Goal: Task Accomplishment & Management: Use online tool/utility

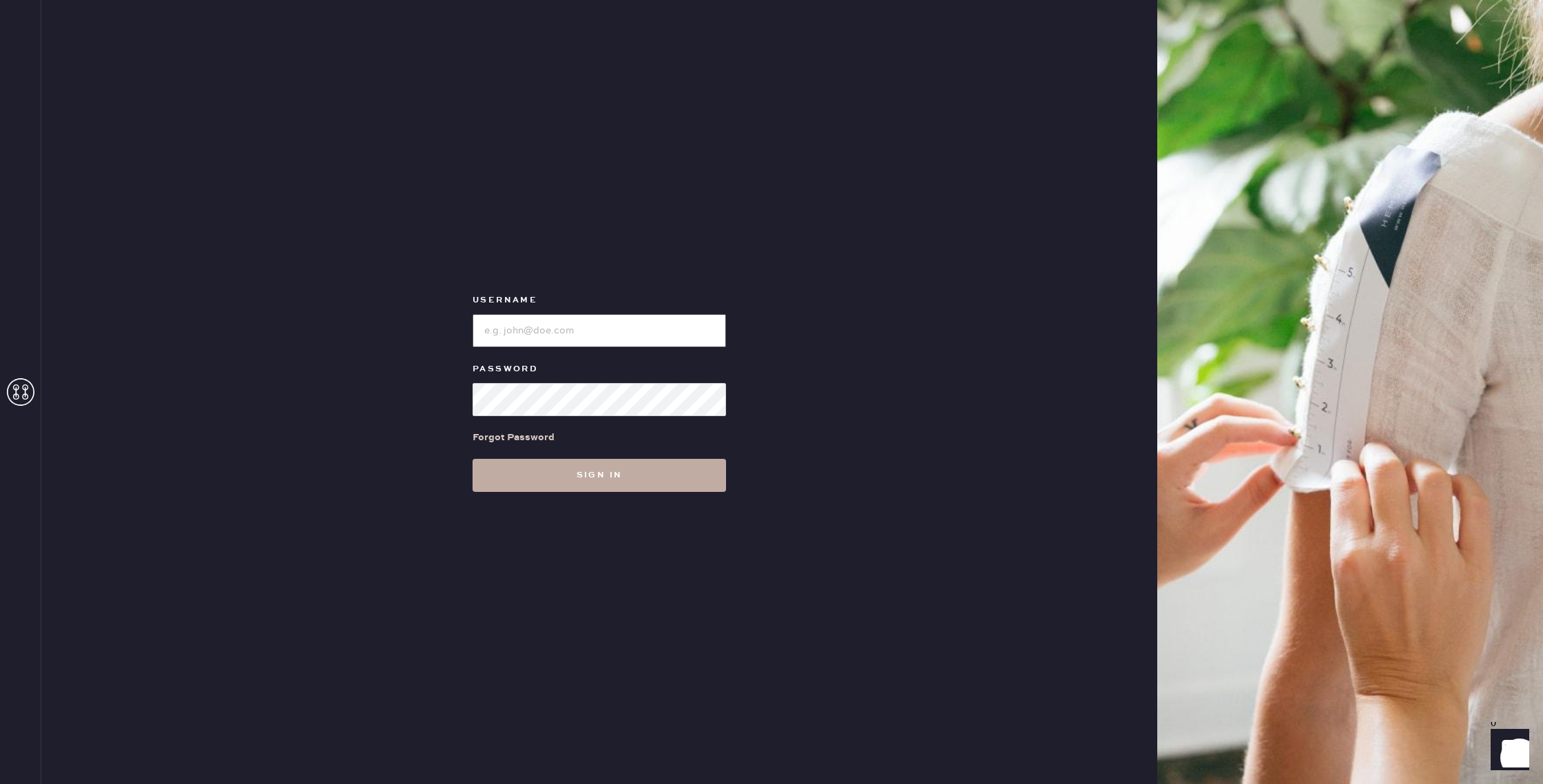
type input "reformationnorthpark"
click at [582, 458] on button "Sign in" at bounding box center [598, 475] width 253 height 33
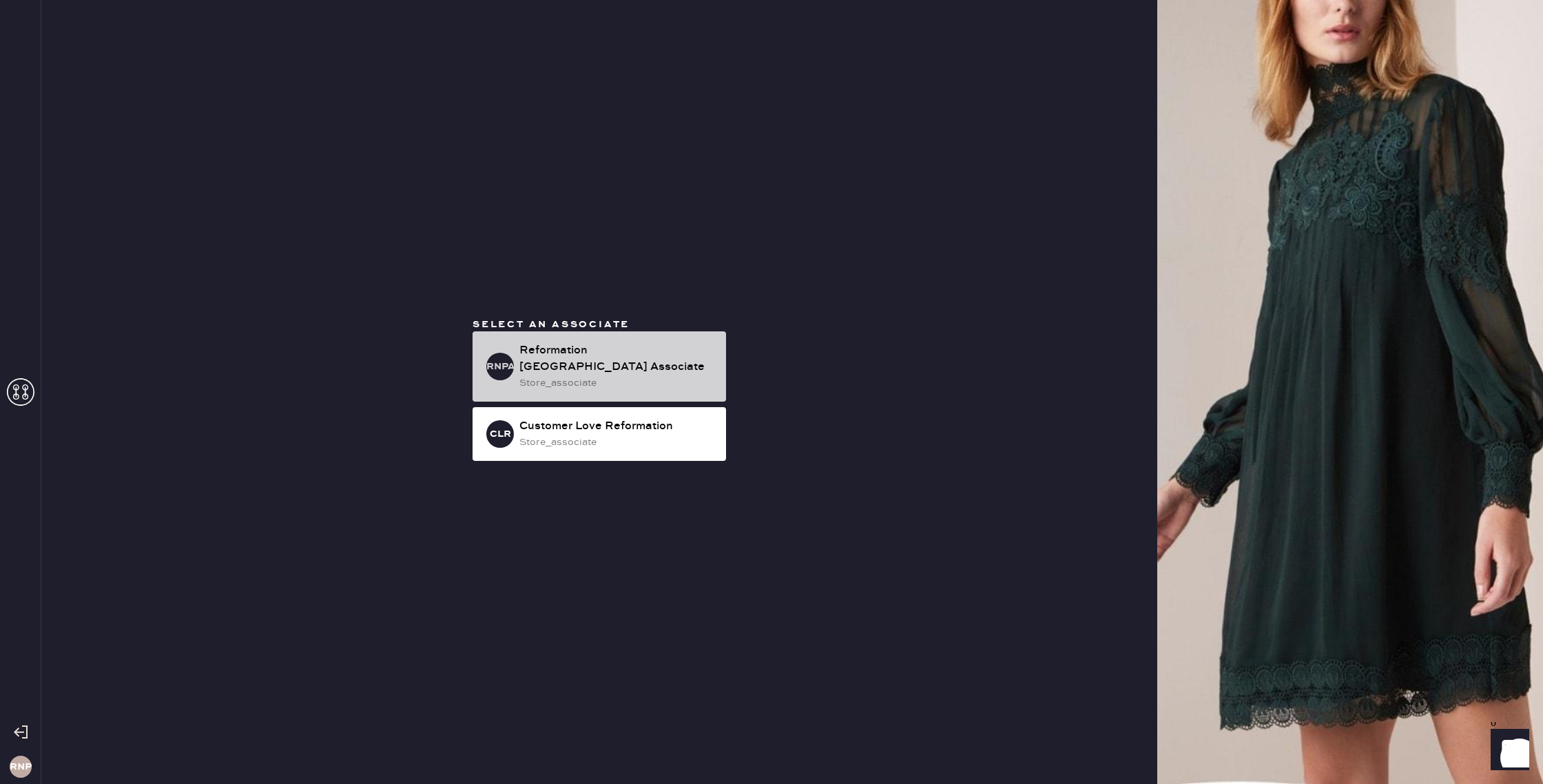
click at [600, 358] on div "Reformation [GEOGRAPHIC_DATA] Associate" at bounding box center [617, 359] width 196 height 33
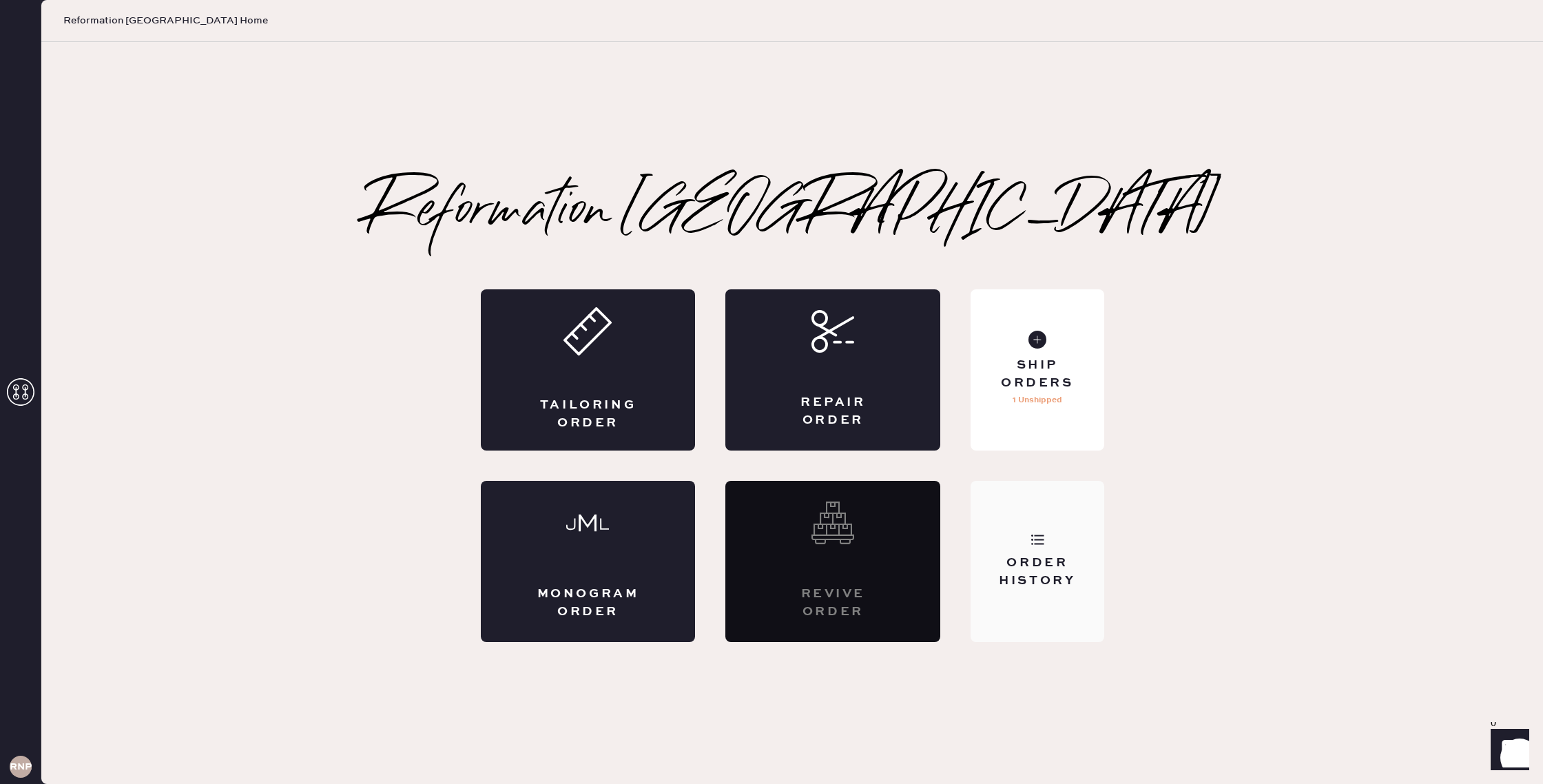
click at [1043, 530] on div "Order History" at bounding box center [1037, 561] width 133 height 161
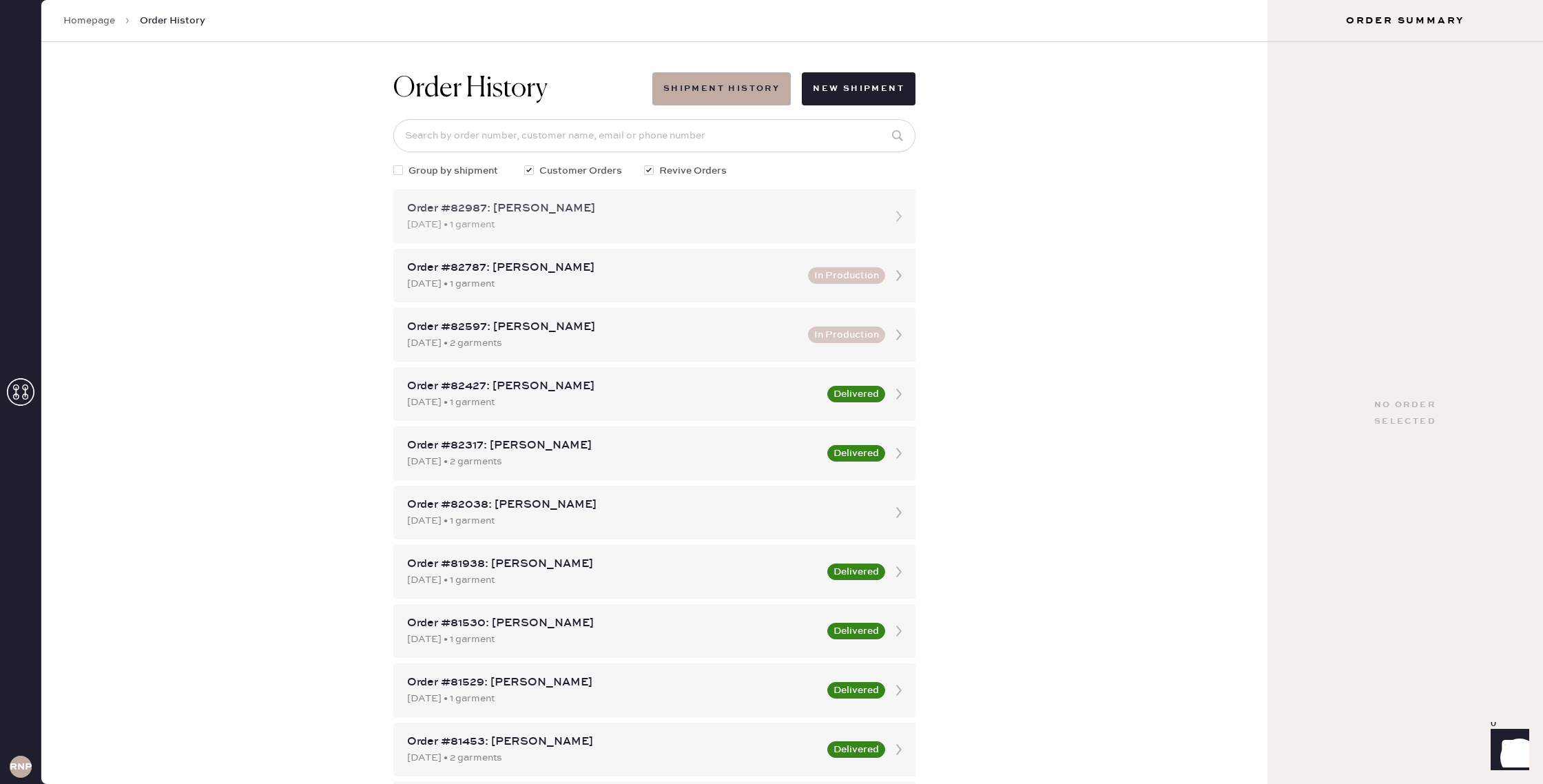
click at [800, 216] on div "Order #82987: [PERSON_NAME]" at bounding box center [641, 208] width 469 height 17
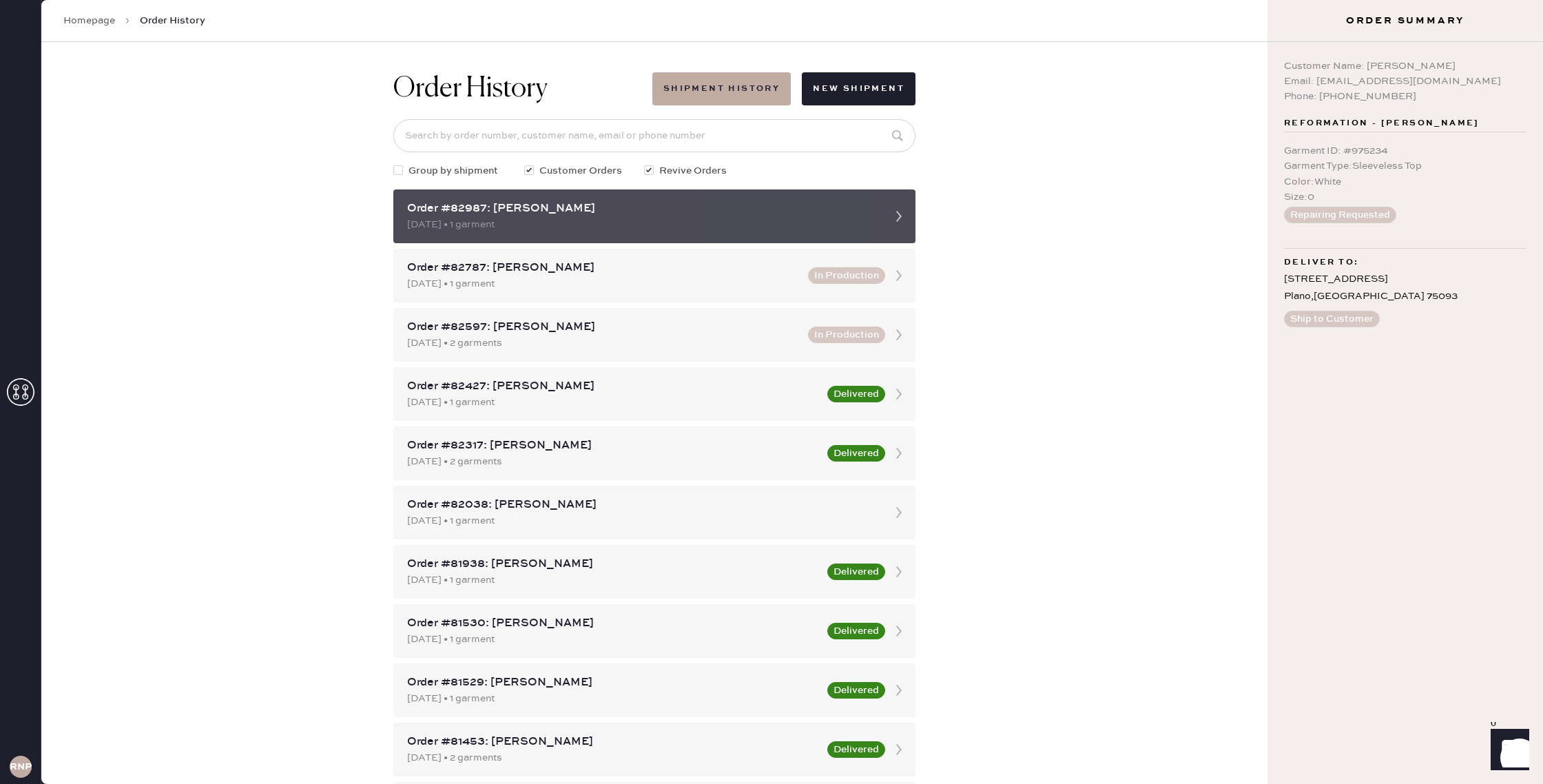
click at [898, 218] on icon at bounding box center [899, 216] width 27 height 27
click at [556, 223] on div "[DATE] • 1 garment" at bounding box center [641, 224] width 469 height 15
click at [903, 218] on icon at bounding box center [899, 216] width 27 height 27
click at [696, 221] on div "[DATE] • 1 garment" at bounding box center [641, 224] width 469 height 15
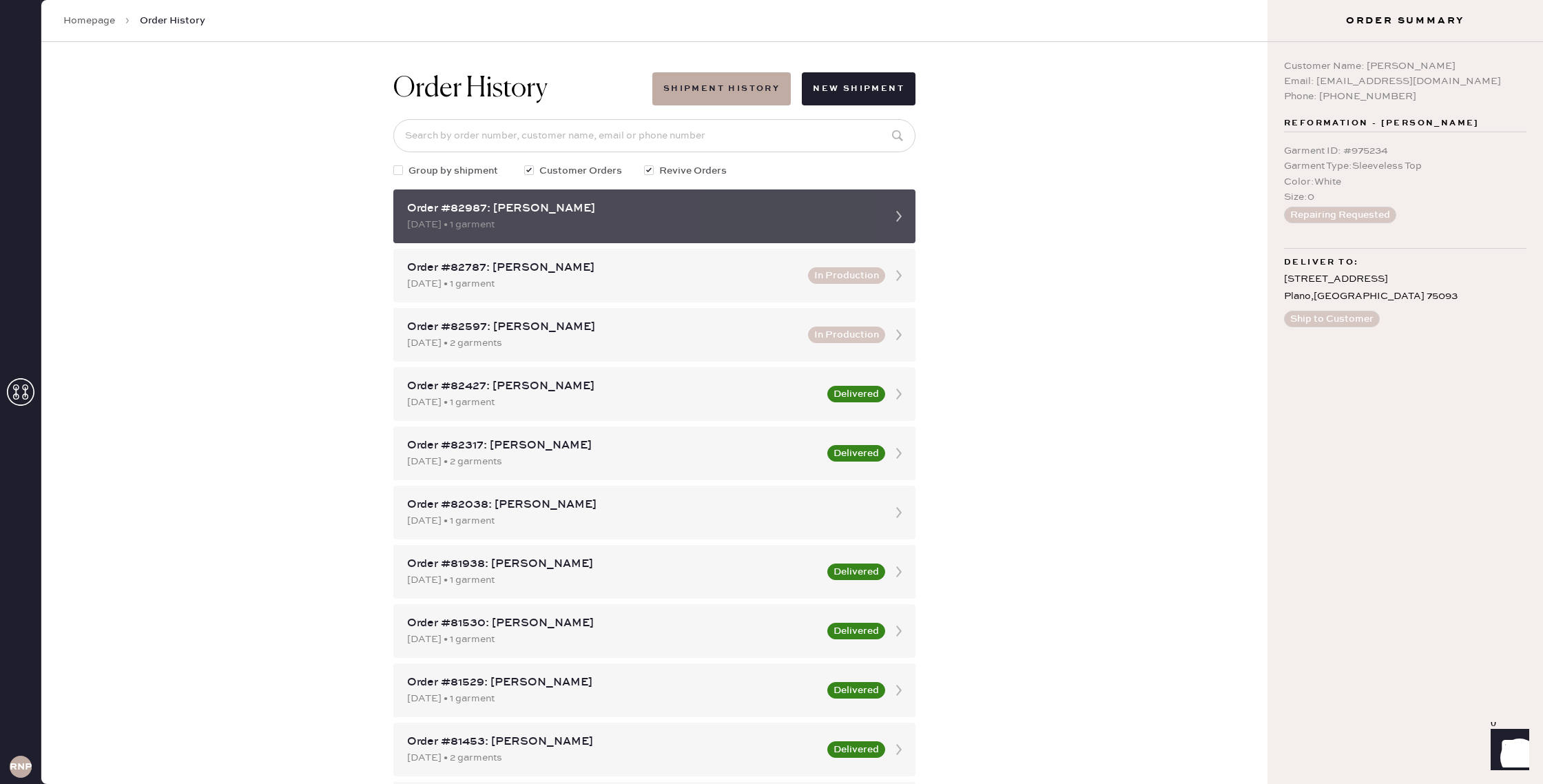
click at [897, 211] on use at bounding box center [900, 216] width 6 height 11
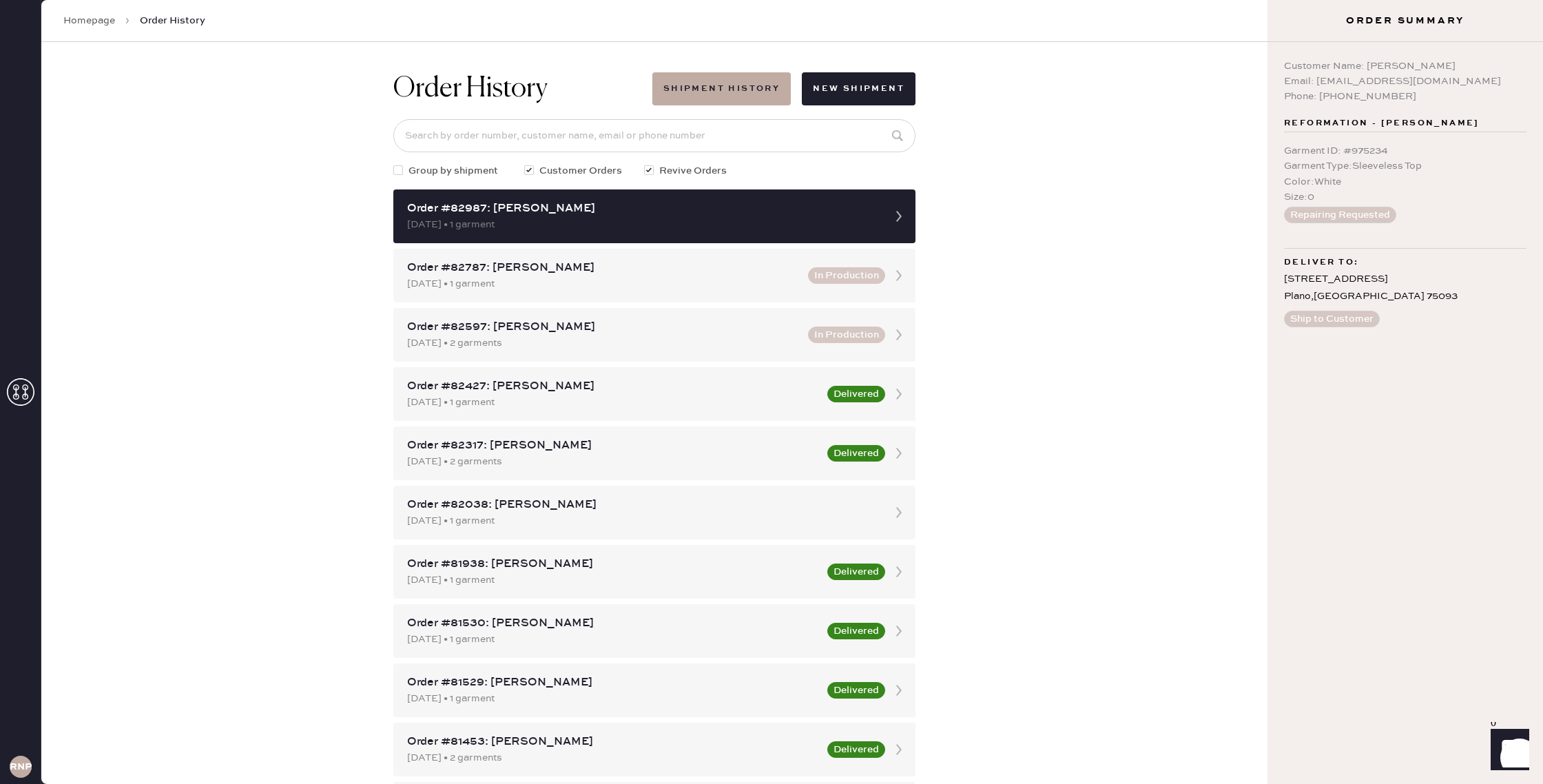
click at [257, 215] on div "Order History Shipment History New Shipment Group by shipment Customer Orders R…" at bounding box center [654, 413] width 1226 height 742
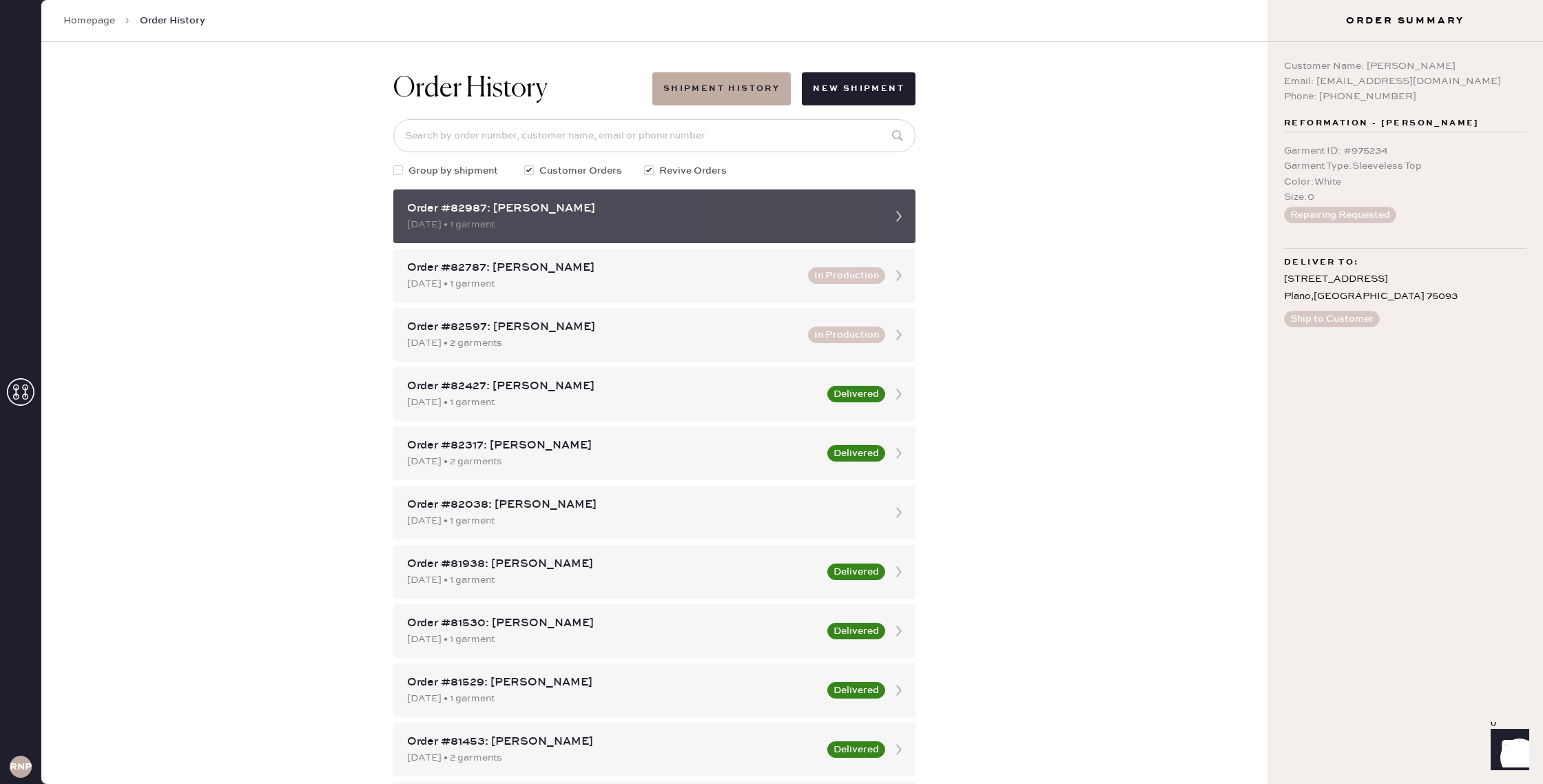
click at [509, 227] on div "[DATE] • 1 garment" at bounding box center [641, 224] width 469 height 15
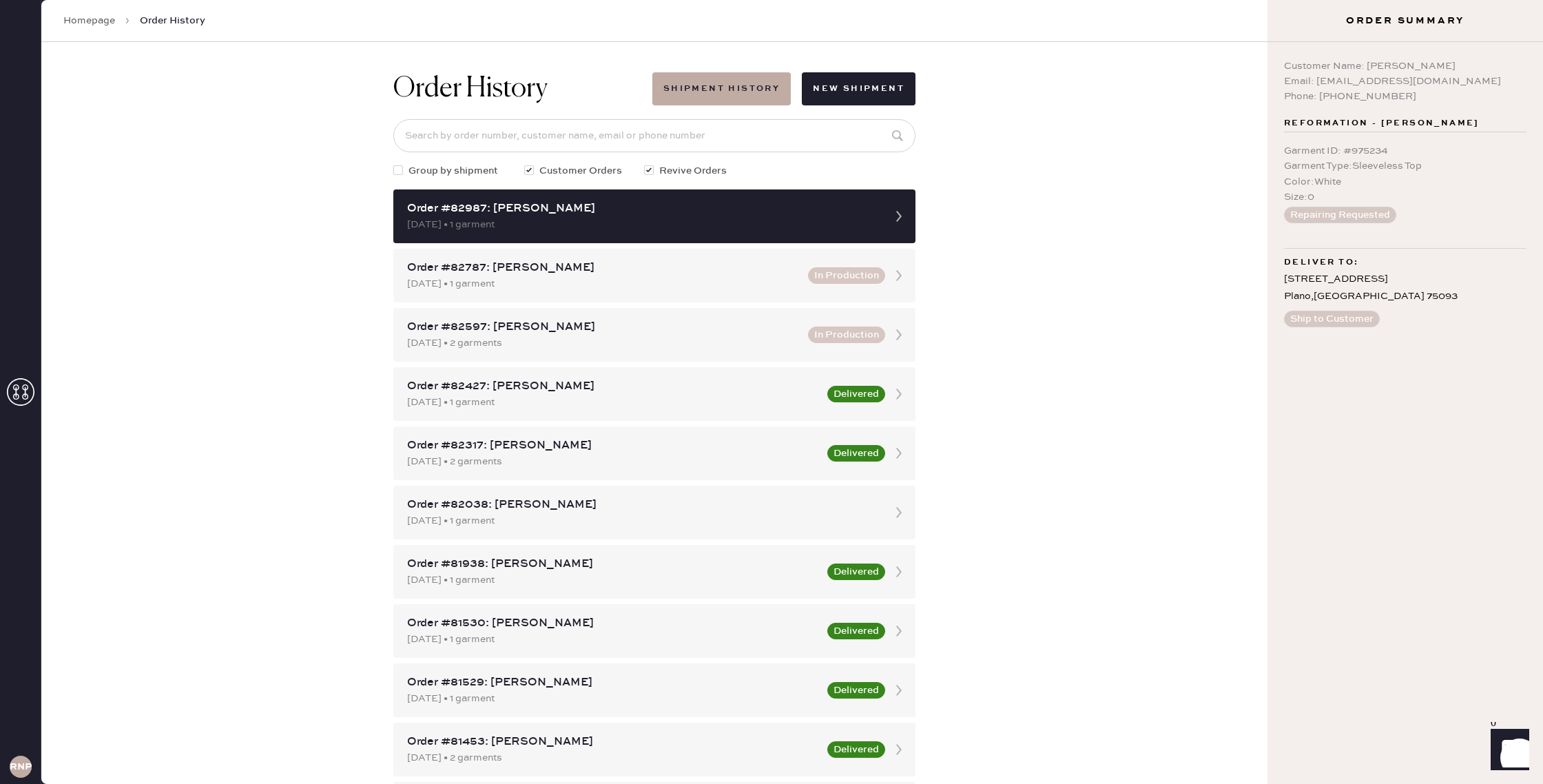
click at [1132, 242] on div "Order History Shipment History New Shipment Group by shipment Customer Orders R…" at bounding box center [654, 413] width 1226 height 742
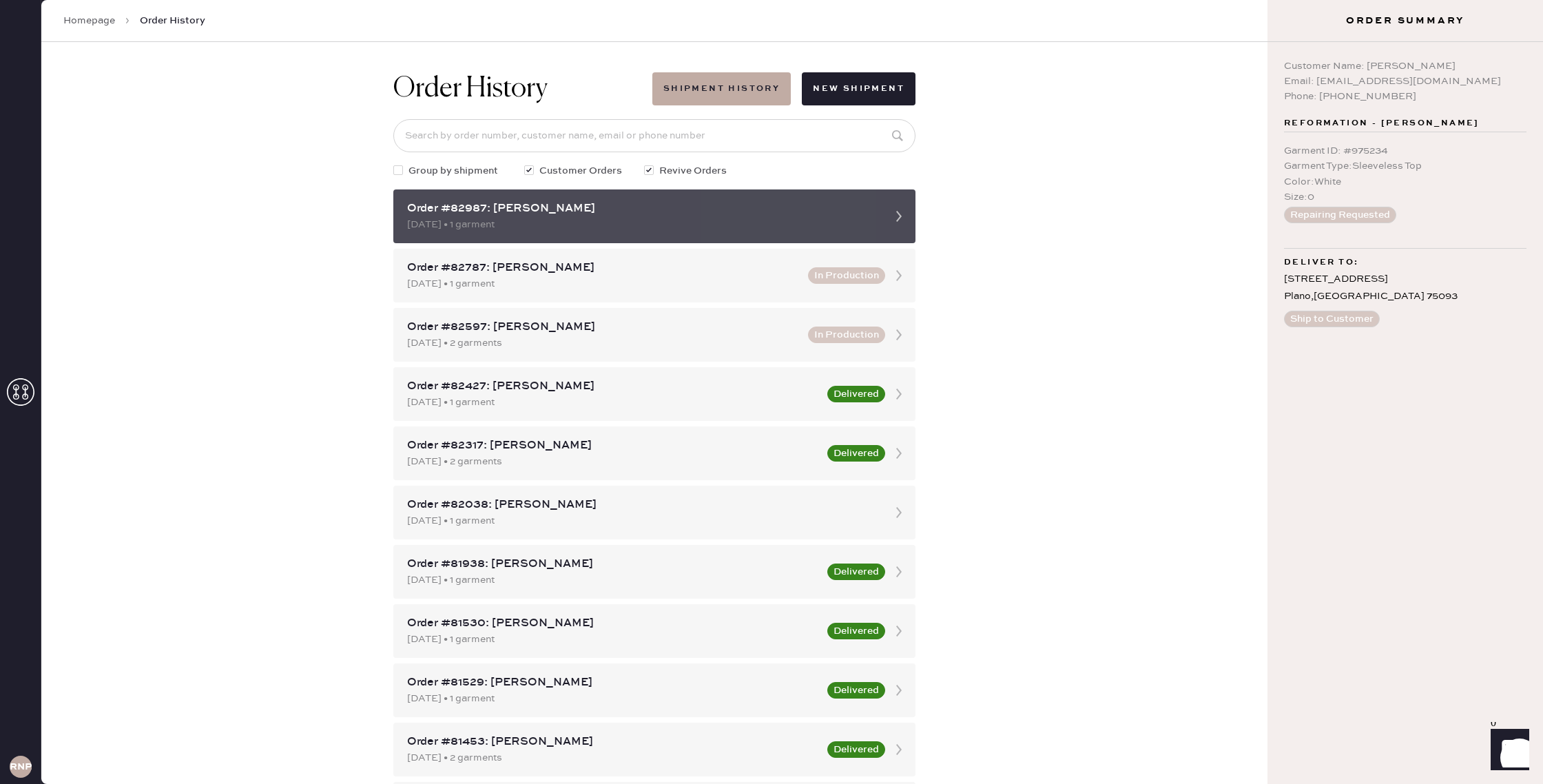
click at [880, 223] on div "Order #82987: [PERSON_NAME] [DATE] • 1 garment" at bounding box center [654, 216] width 522 height 54
click at [901, 216] on use at bounding box center [900, 216] width 6 height 11
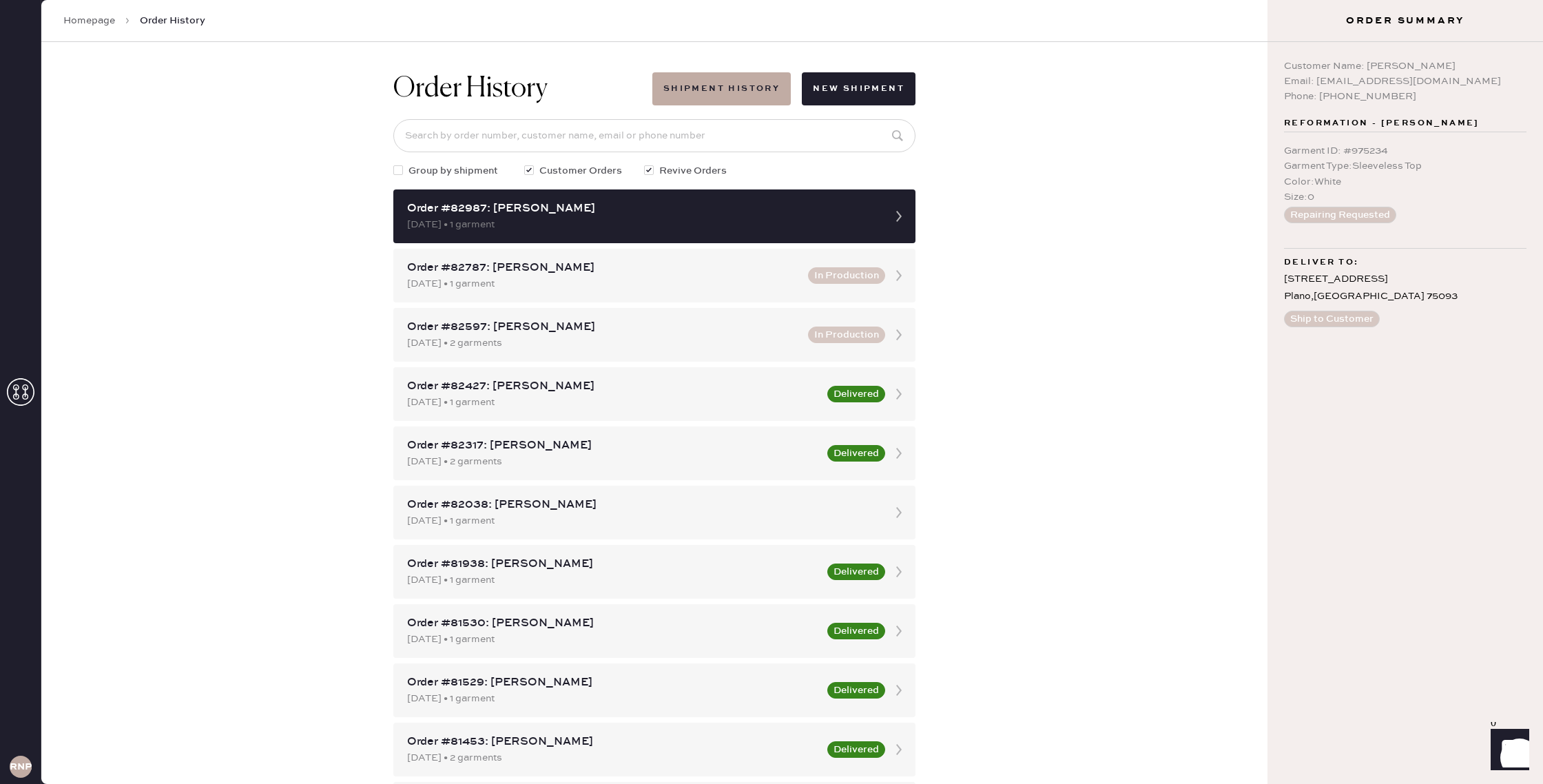
click at [1053, 255] on div "Order History Shipment History New Shipment Group by shipment Customer Orders R…" at bounding box center [654, 413] width 1226 height 742
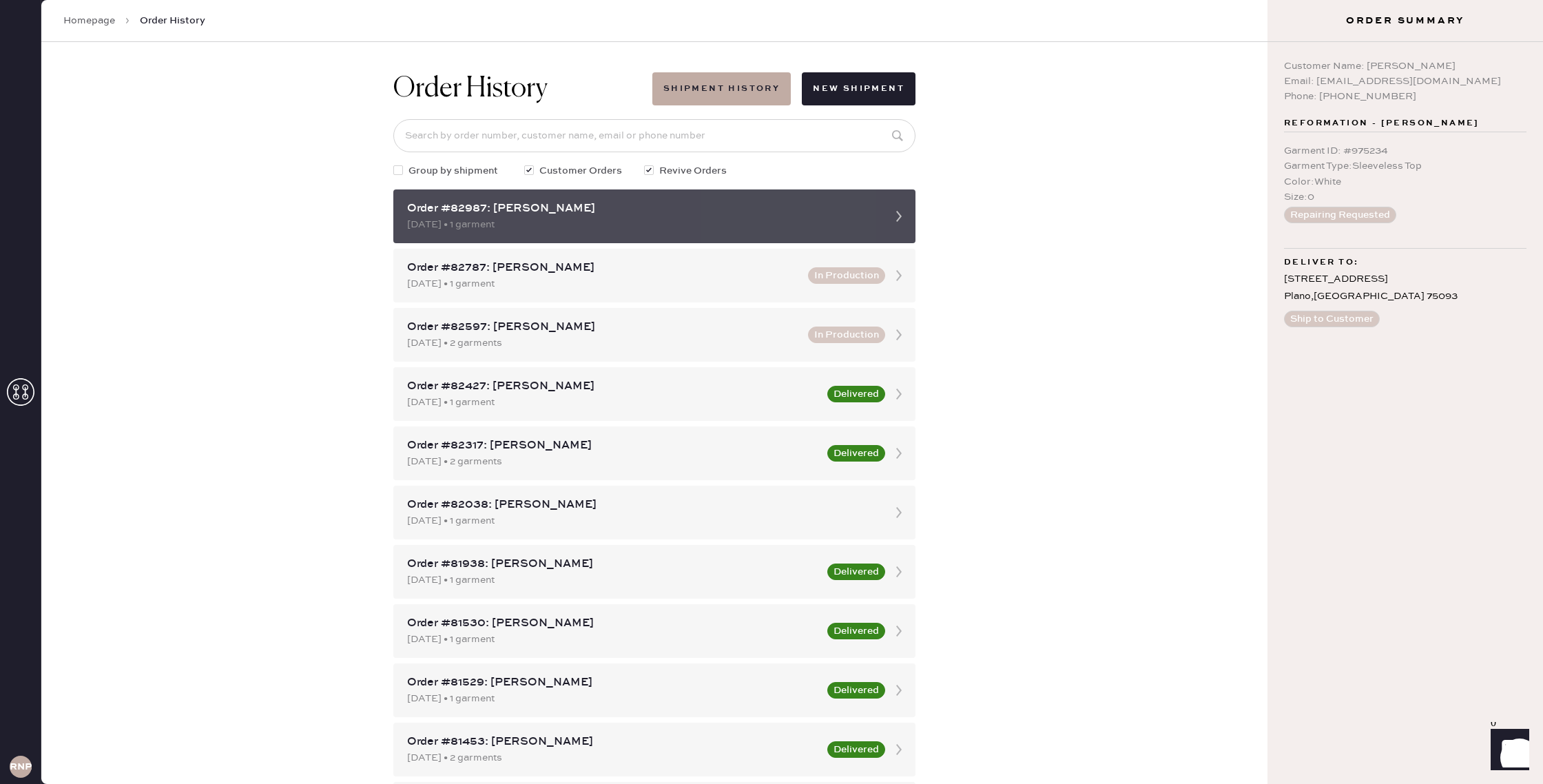
click at [442, 220] on div "[DATE] • 1 garment" at bounding box center [641, 224] width 469 height 15
click at [630, 212] on div "Order #82987: [PERSON_NAME]" at bounding box center [641, 208] width 469 height 17
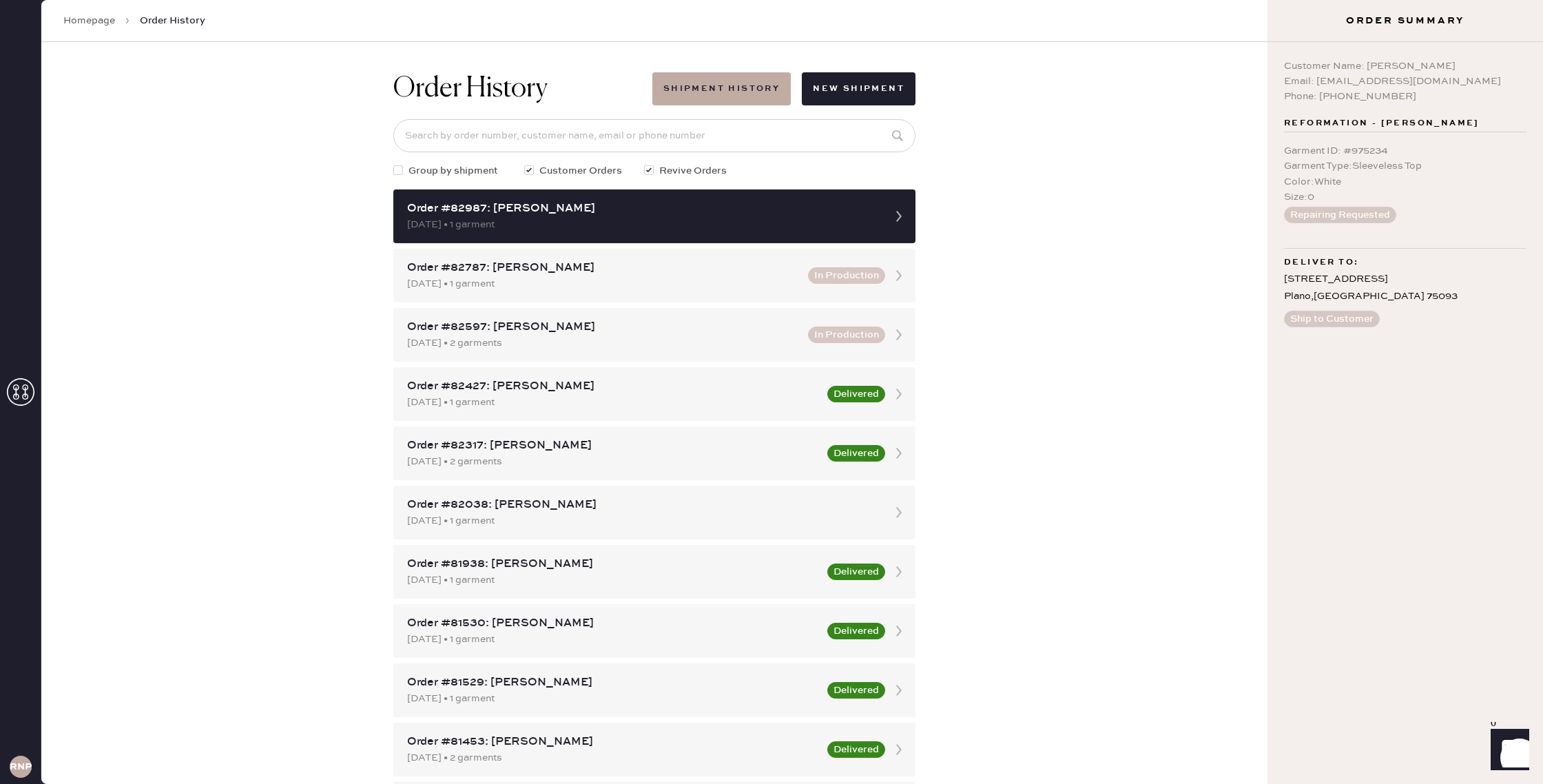
click at [98, 20] on link "Homepage" at bounding box center [89, 21] width 52 height 14
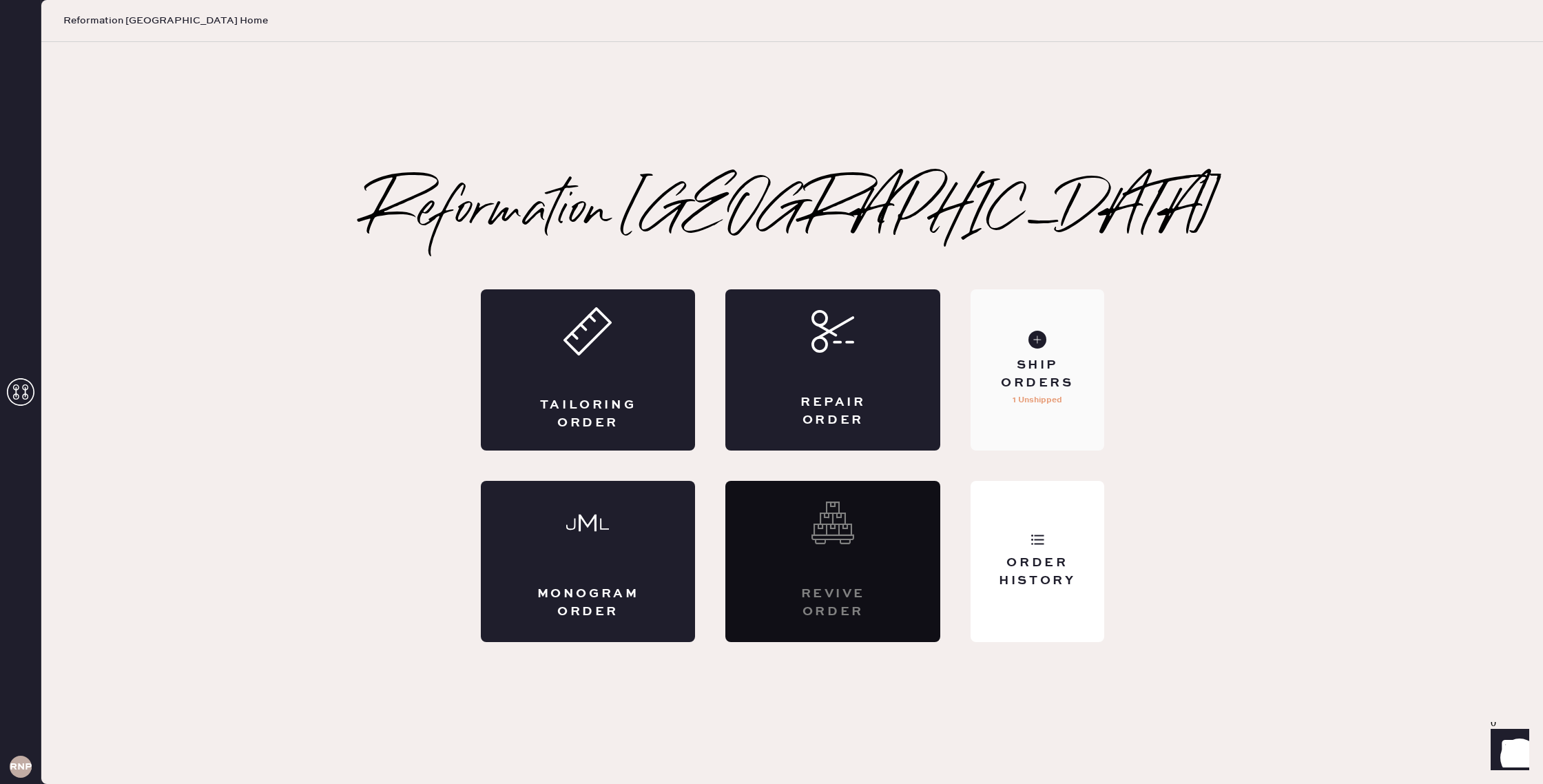
click at [1035, 343] on use at bounding box center [1037, 339] width 18 height 18
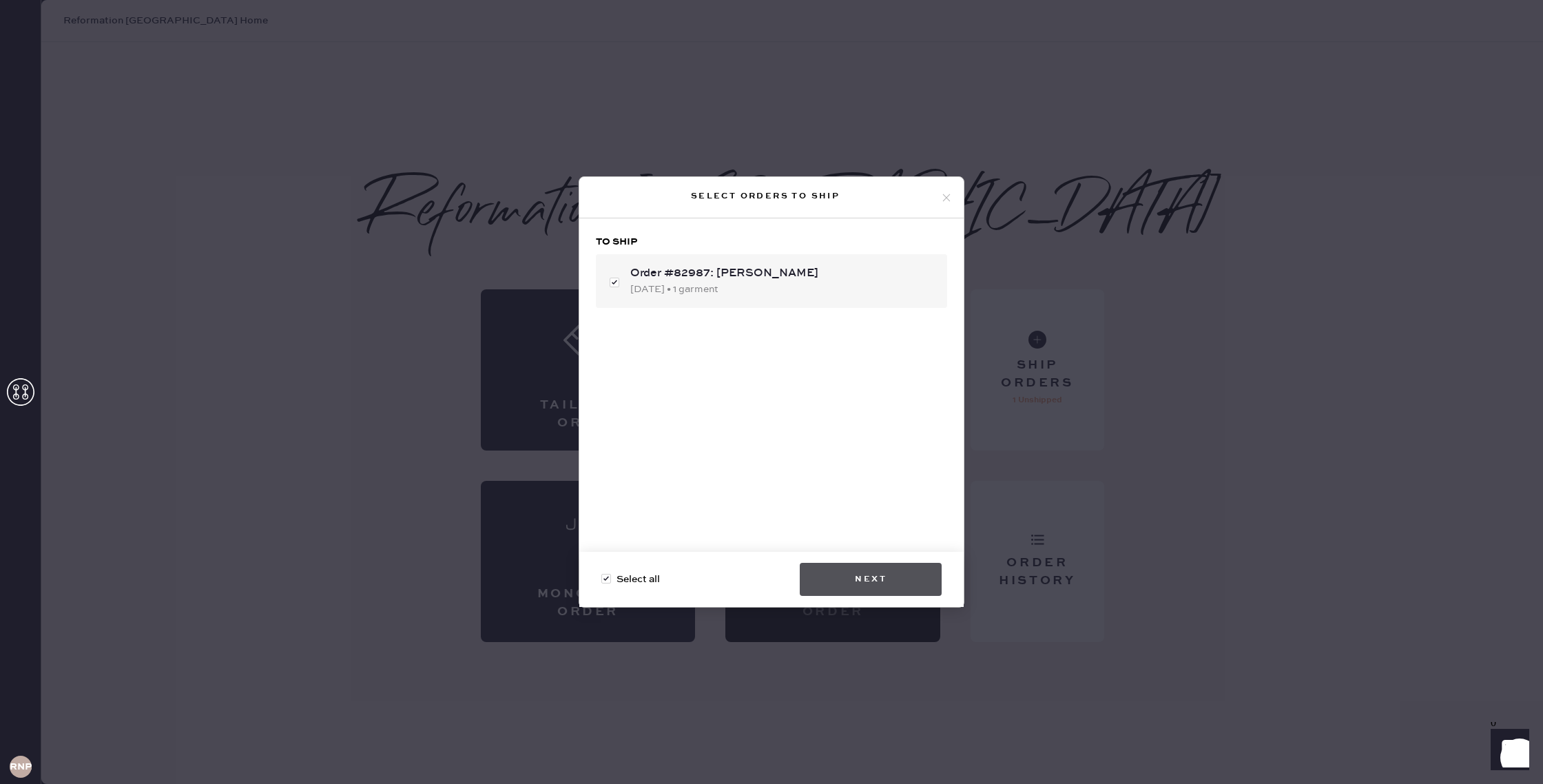
click at [860, 588] on button "Next" at bounding box center [870, 580] width 142 height 33
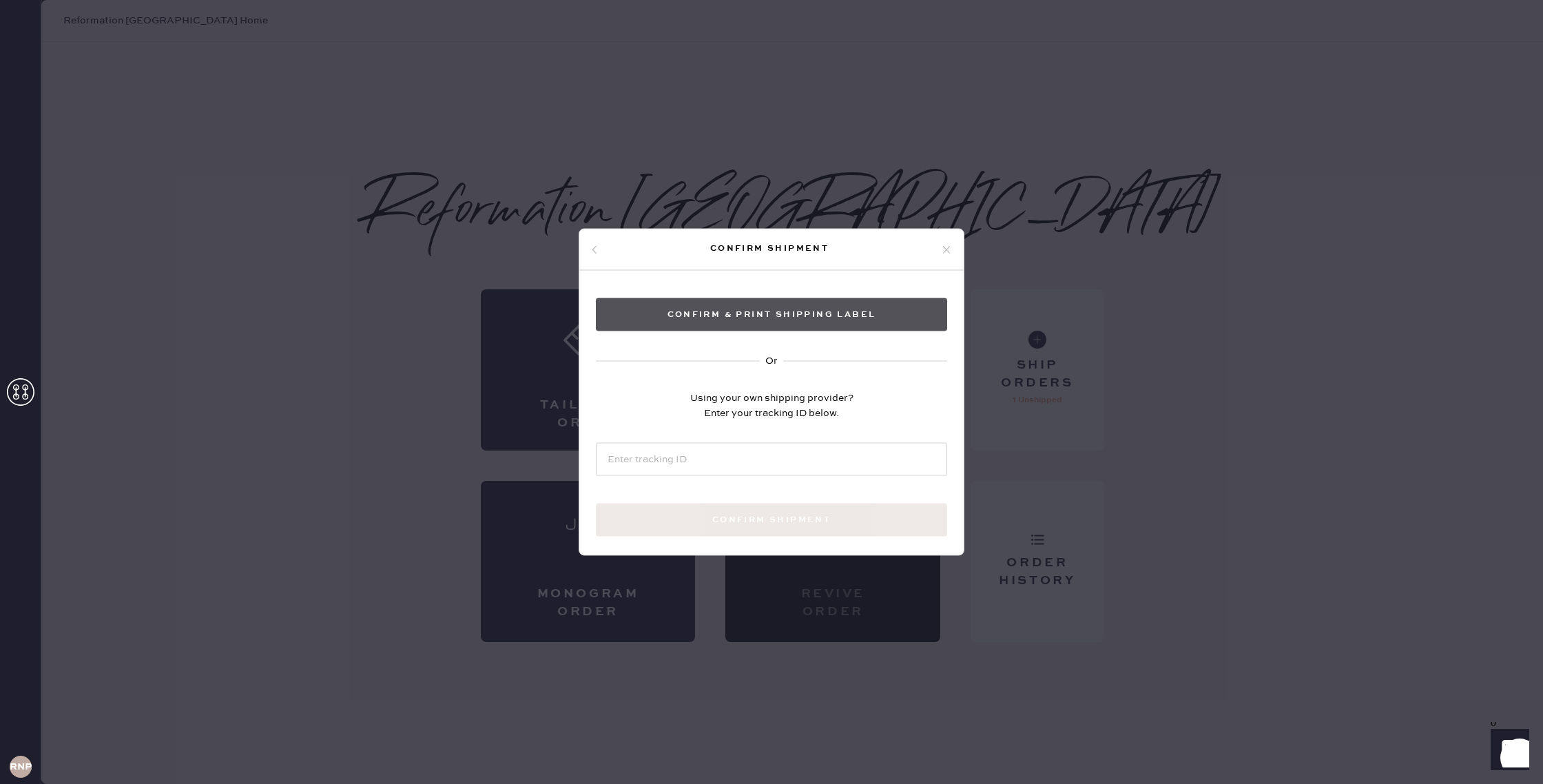
click at [735, 316] on button "Confirm & Print shipping label" at bounding box center [771, 315] width 351 height 33
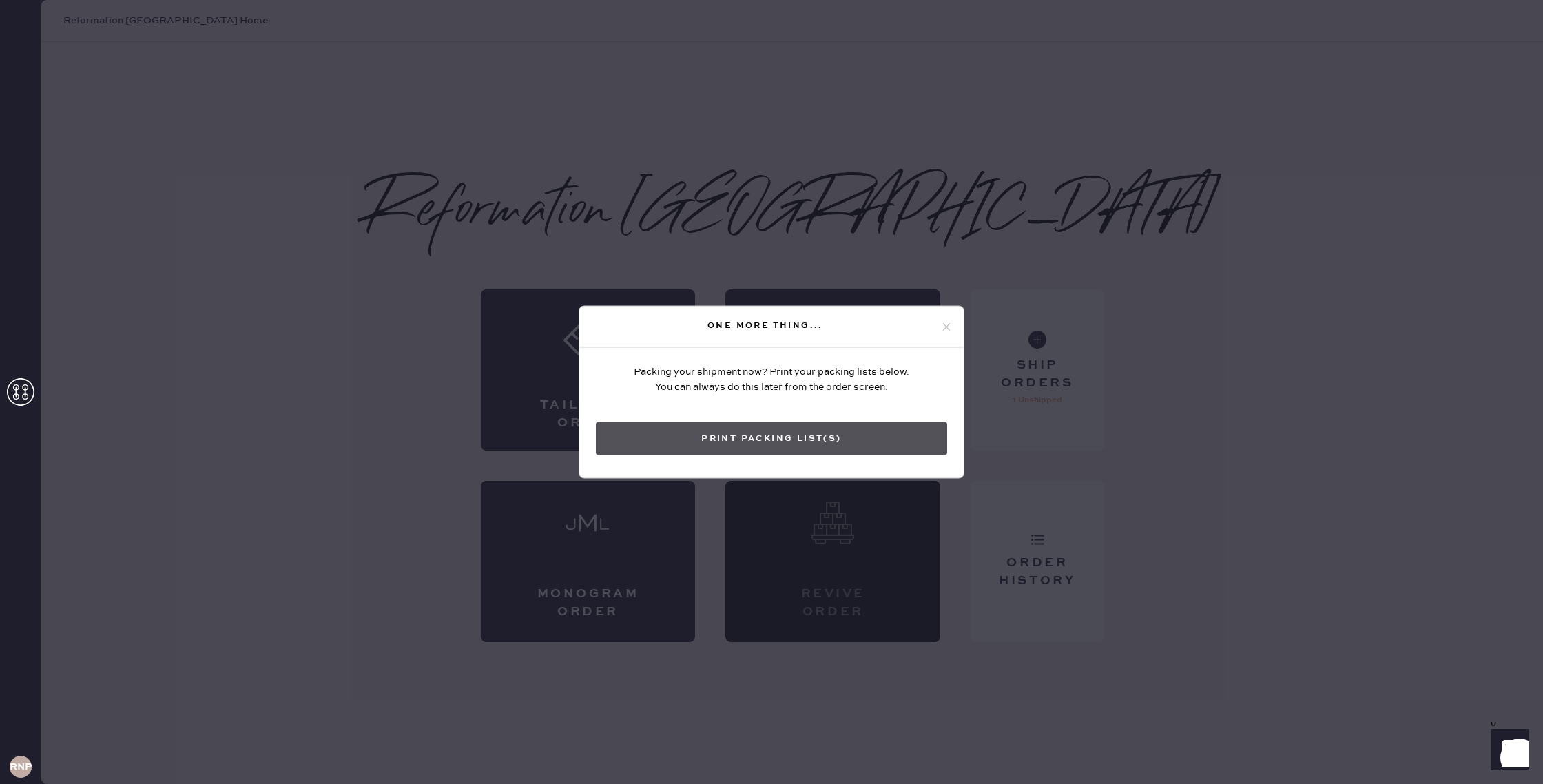
click at [756, 448] on button "Print Packing List(s)" at bounding box center [771, 439] width 351 height 33
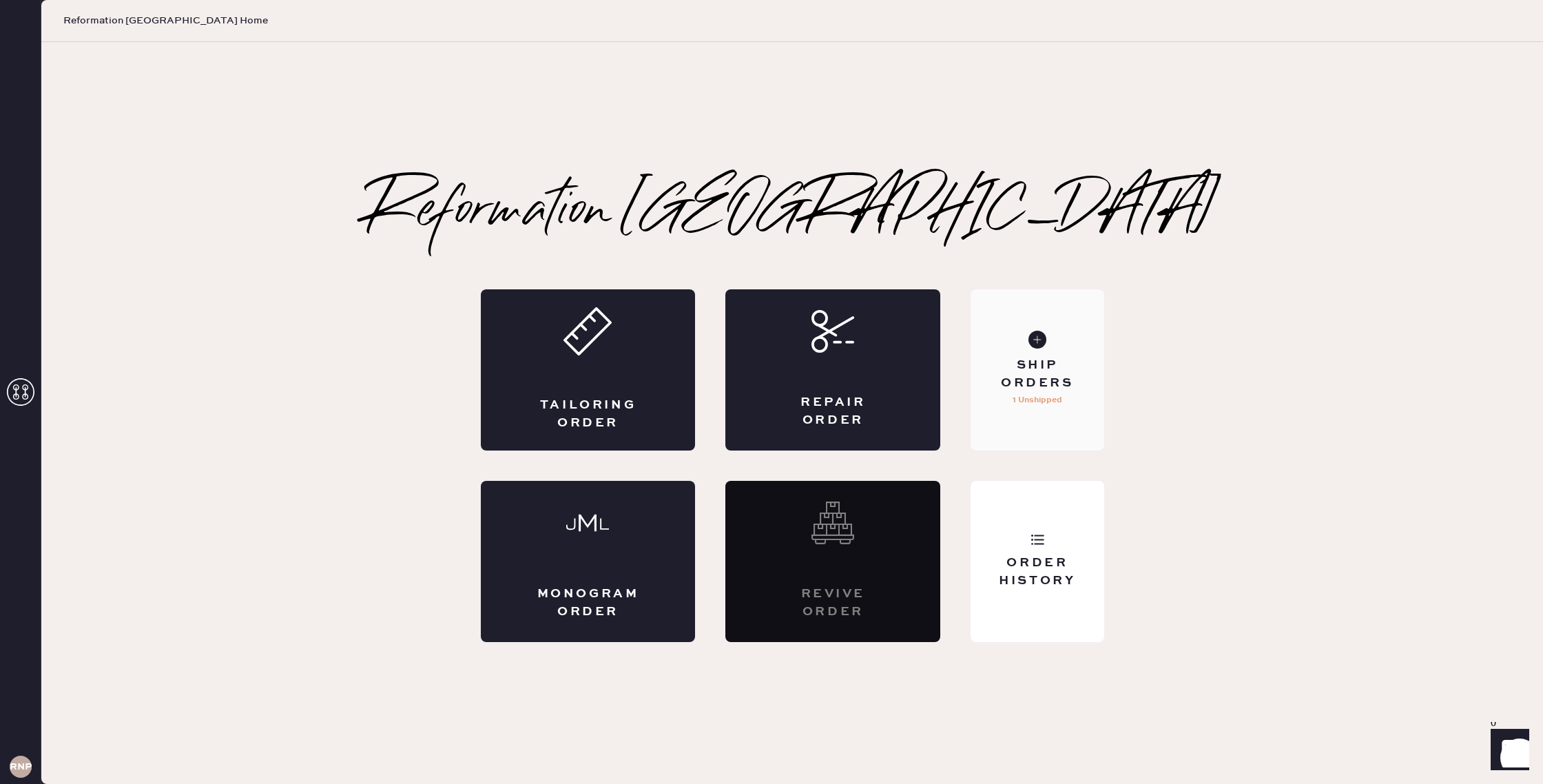
click at [1012, 389] on div "Ship Orders" at bounding box center [1036, 373] width 110 height 34
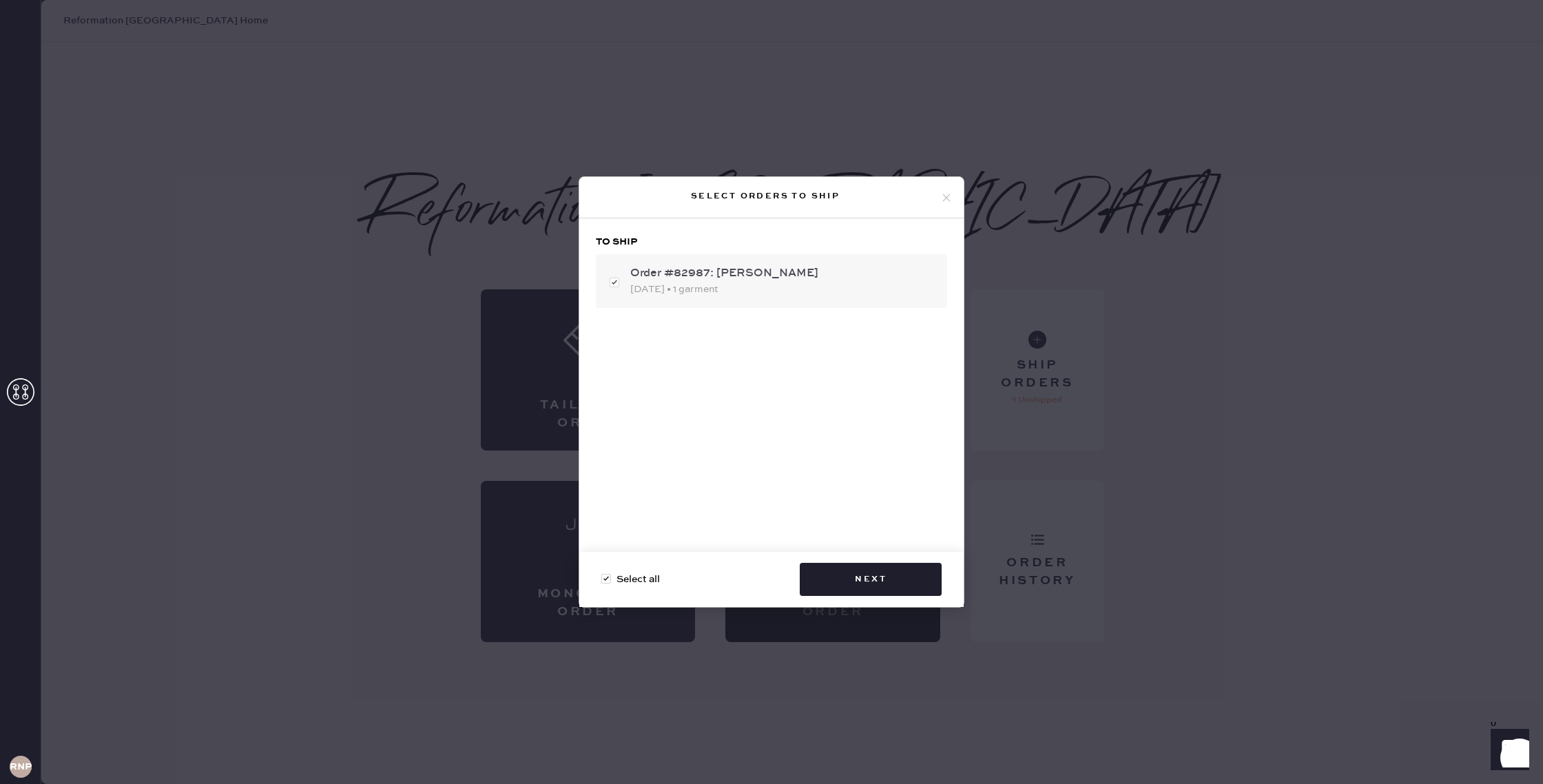
click at [754, 278] on div "Order #82987: [PERSON_NAME]" at bounding box center [783, 273] width 306 height 17
checkbox input "false"
click at [765, 276] on div "Order #82987: [PERSON_NAME]" at bounding box center [783, 273] width 306 height 17
checkbox input "true"
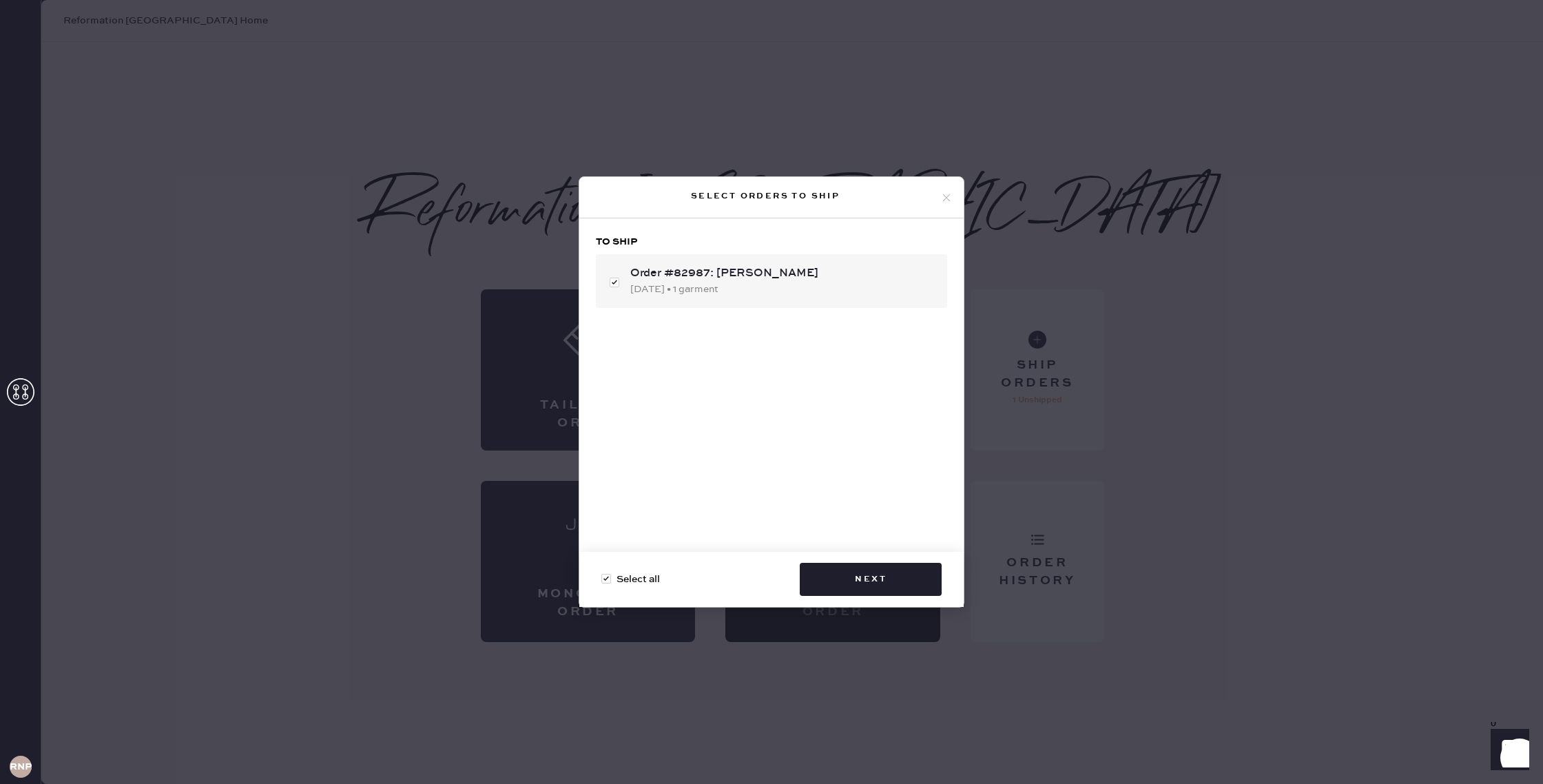
checkbox input "false"
click at [948, 198] on use at bounding box center [948, 197] width 8 height 8
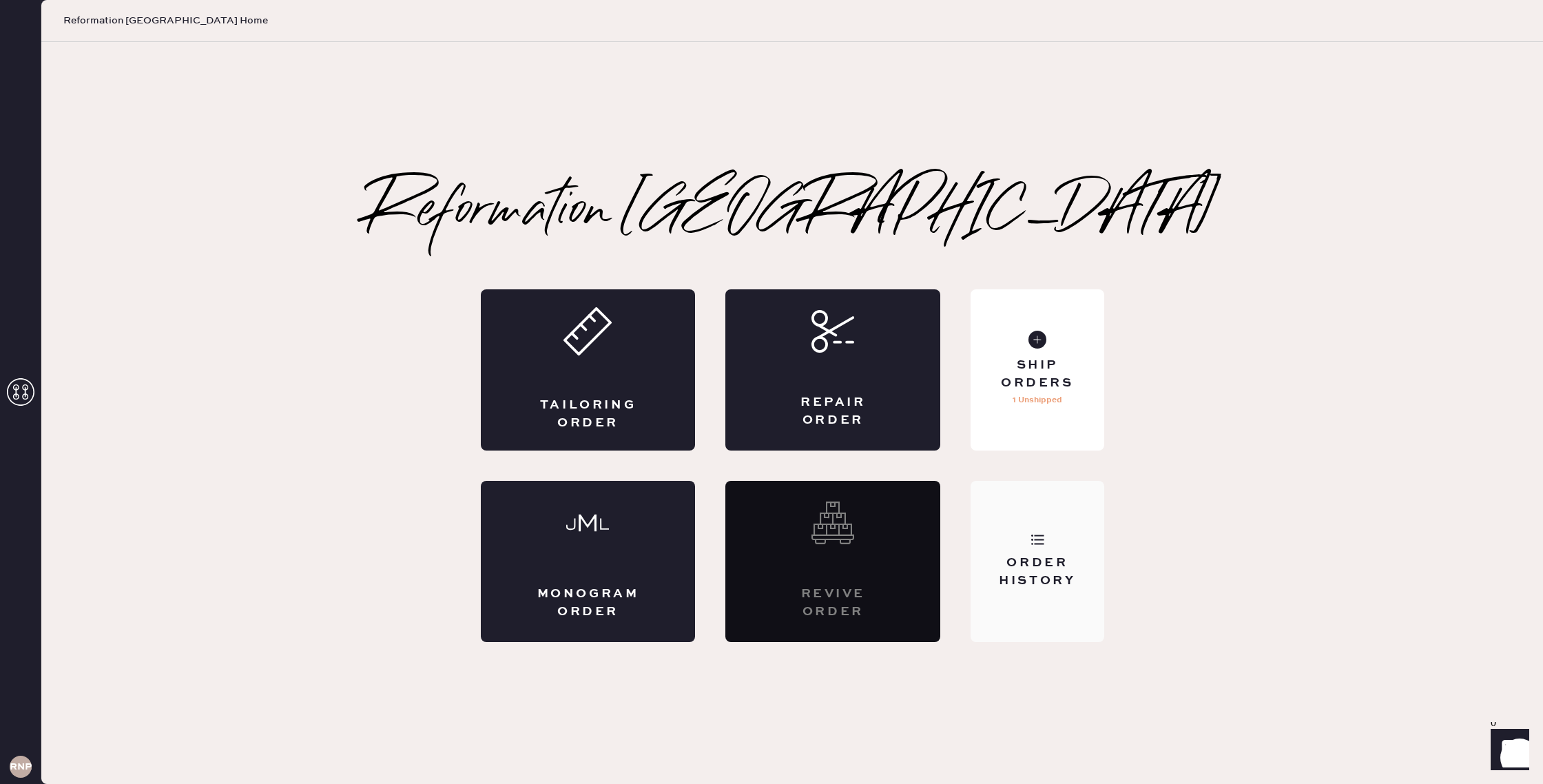
click at [1036, 537] on icon at bounding box center [1037, 540] width 14 height 14
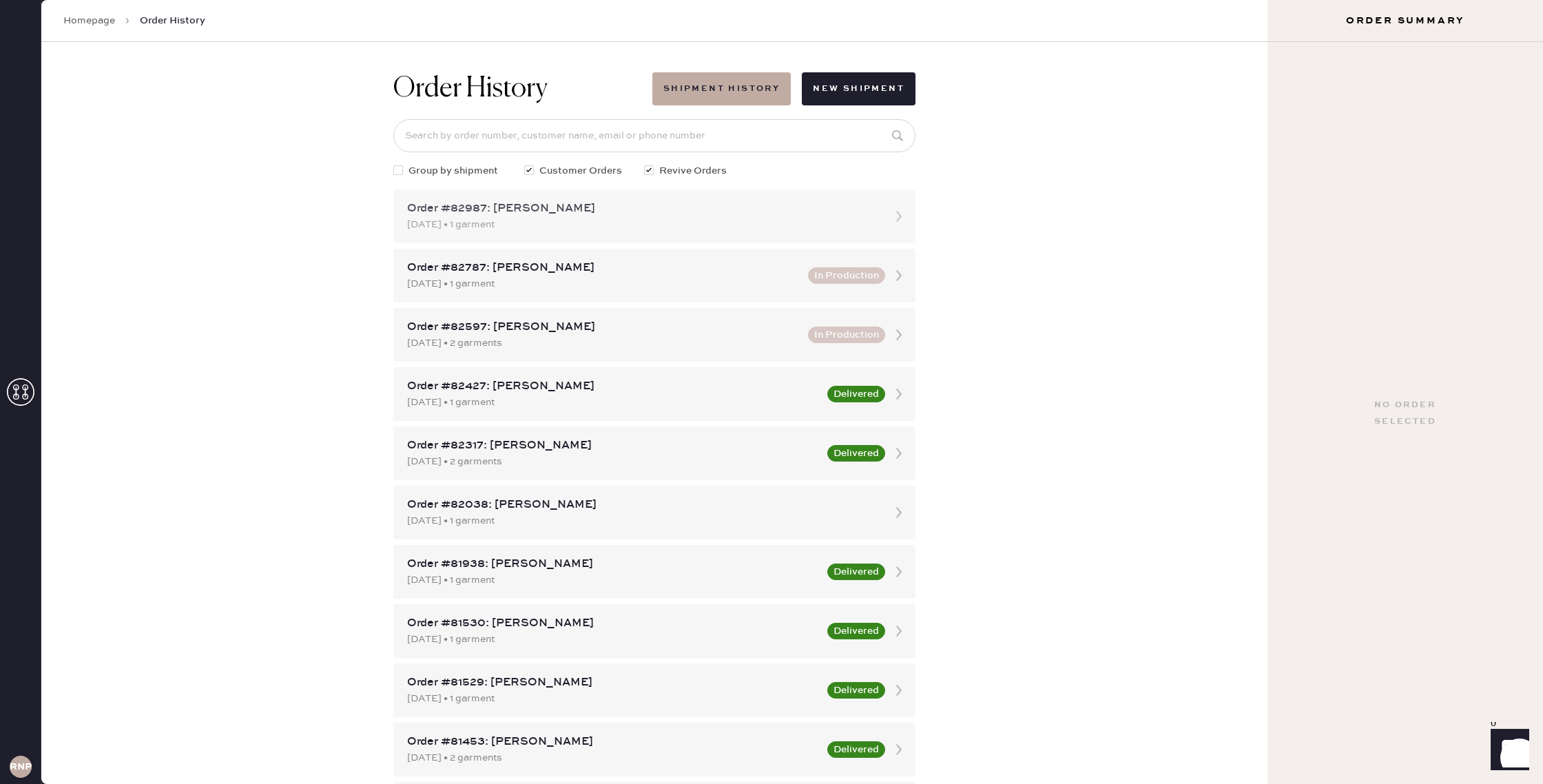
click at [739, 220] on div "[DATE] • 1 garment" at bounding box center [641, 224] width 469 height 15
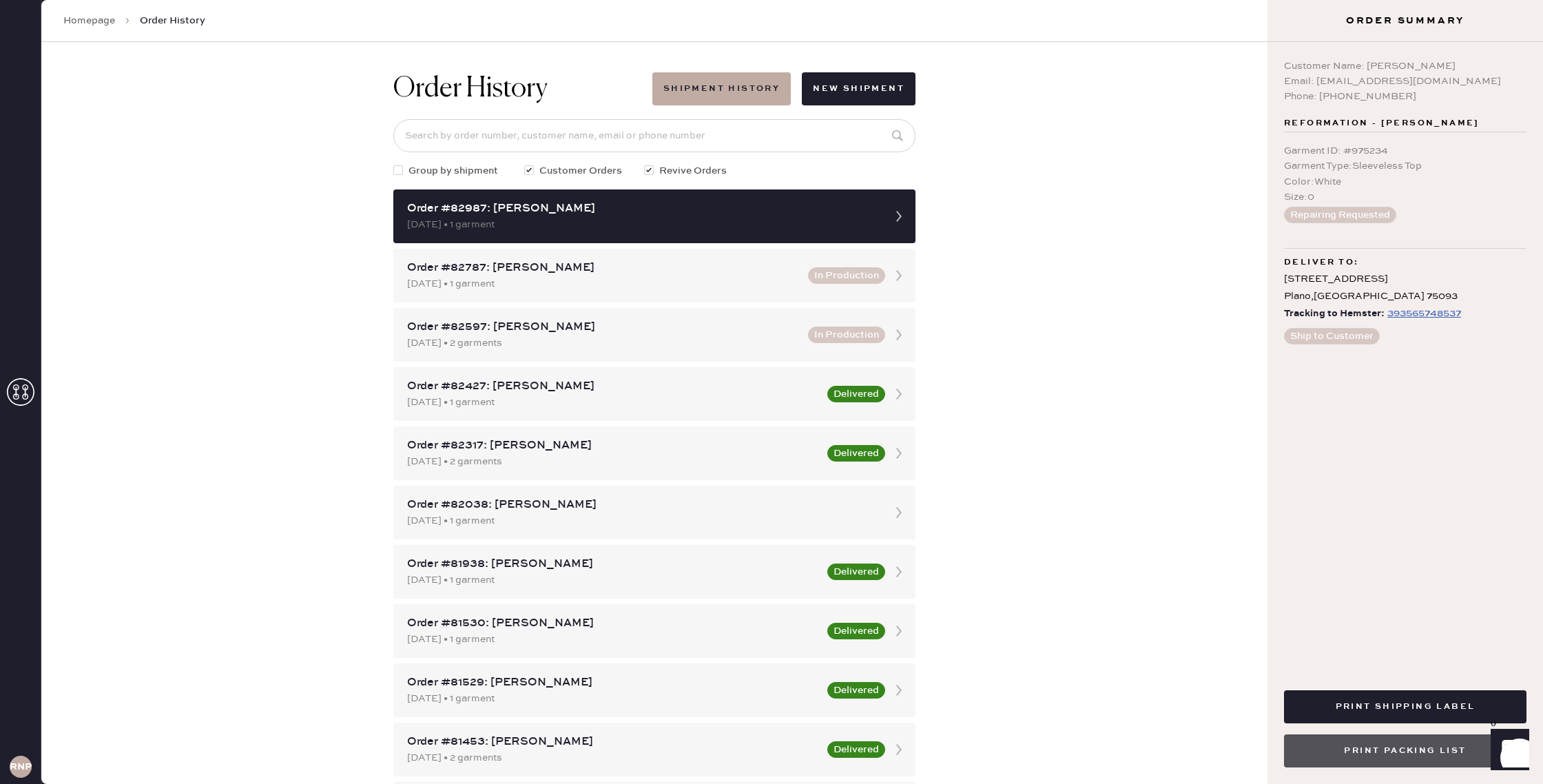
click at [1428, 757] on button "Print Packing List" at bounding box center [1405, 751] width 242 height 33
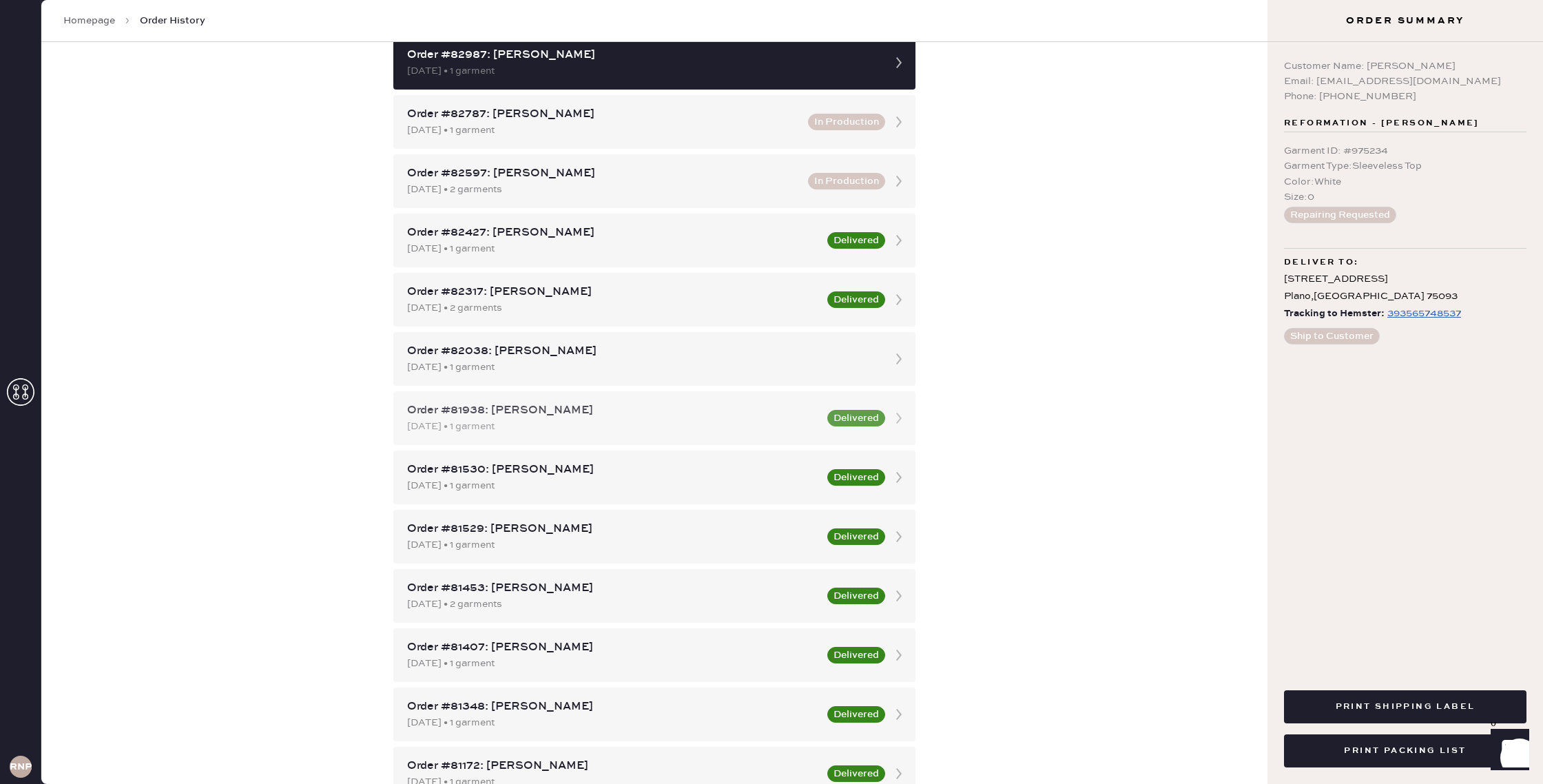
scroll to position [163, 0]
